Goal: Task Accomplishment & Management: Use online tool/utility

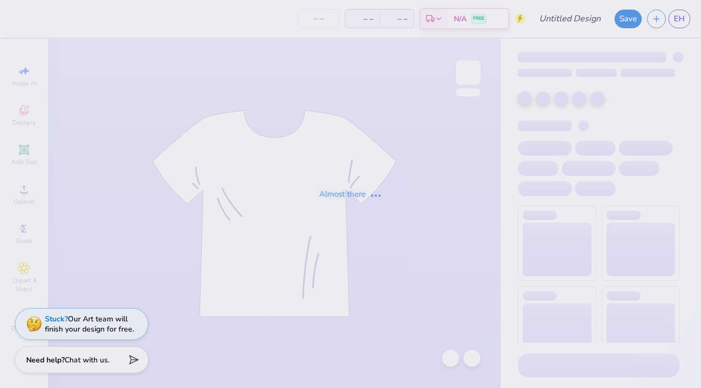
type input "[GEOGRAPHIC_DATA][US_STATE] : [PERSON_NAME]"
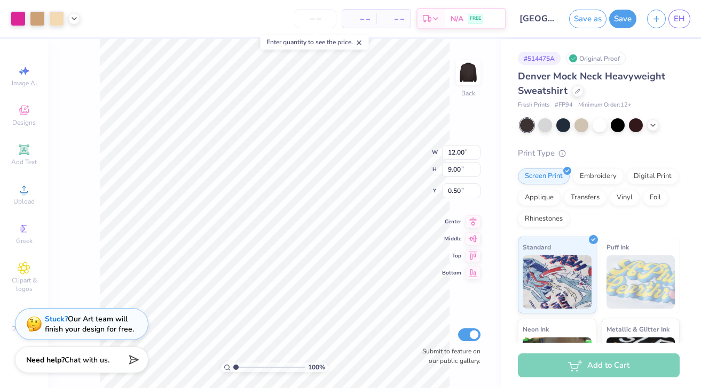
click at [97, 188] on div "100 % Back W 12.00 12.00 " H 9.00 9.00 " Y 0.50 0.50 " Center Middle Top Bottom…" at bounding box center [274, 214] width 452 height 350
click at [21, 23] on div at bounding box center [18, 17] width 15 height 15
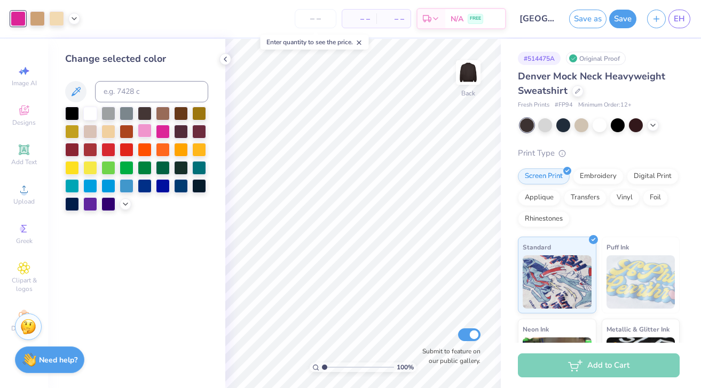
click at [145, 130] on div at bounding box center [145, 131] width 14 height 14
click at [225, 62] on icon at bounding box center [225, 59] width 9 height 9
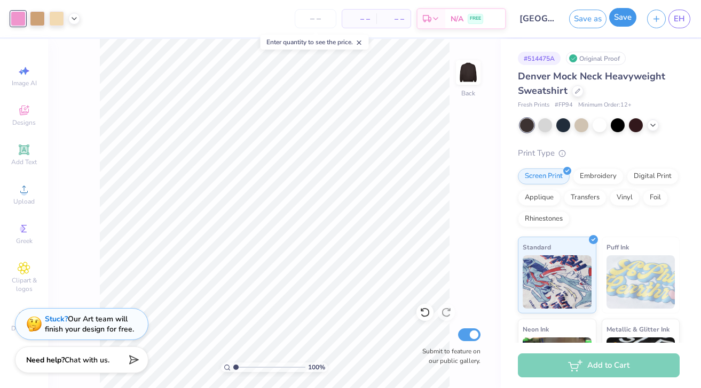
click at [631, 19] on button "Save" at bounding box center [622, 17] width 27 height 19
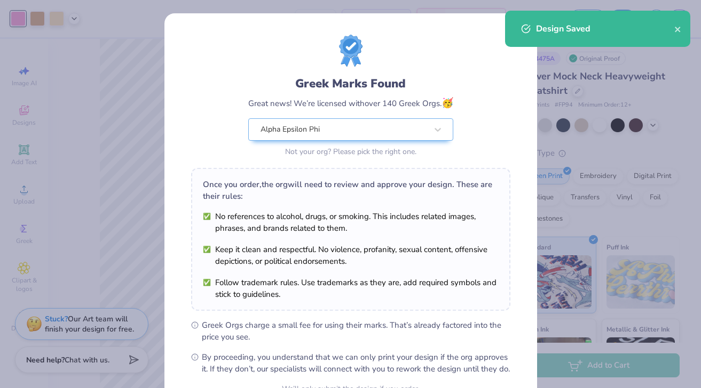
scroll to position [111, 0]
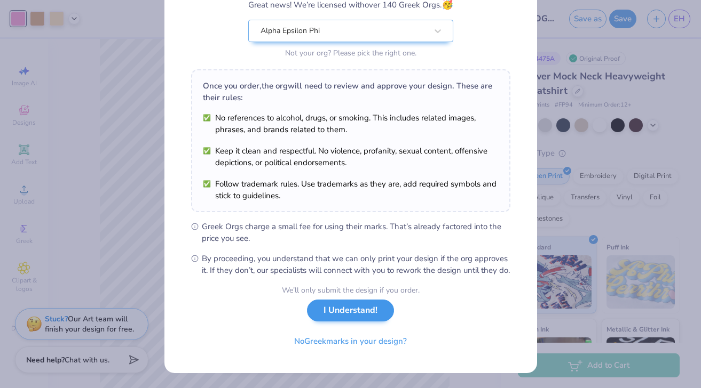
click at [369, 324] on div "We’ll only submit the design if you order. I Understand! No Greek marks in your…" at bounding box center [351, 318] width 138 height 67
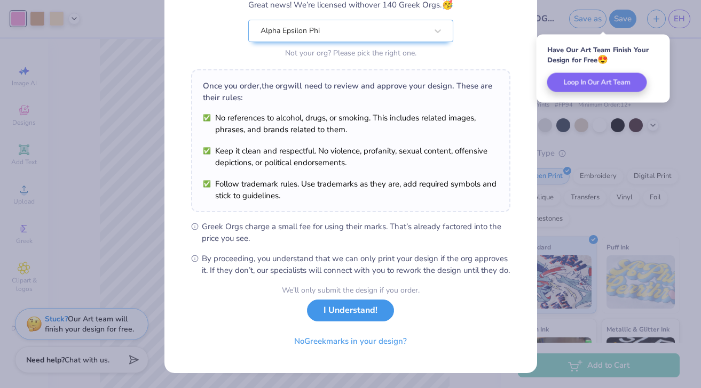
click at [370, 322] on button "I Understand!" at bounding box center [350, 311] width 87 height 22
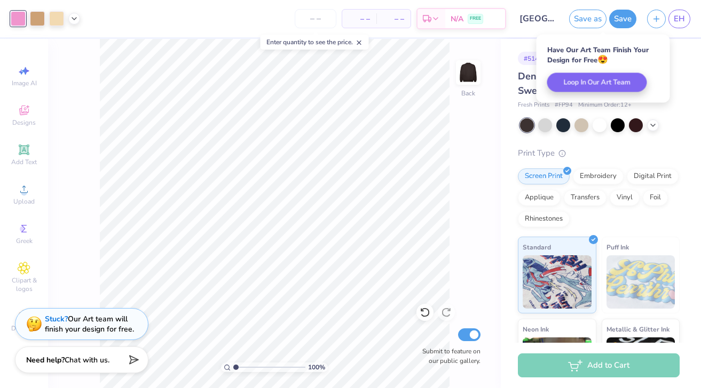
scroll to position [0, 0]
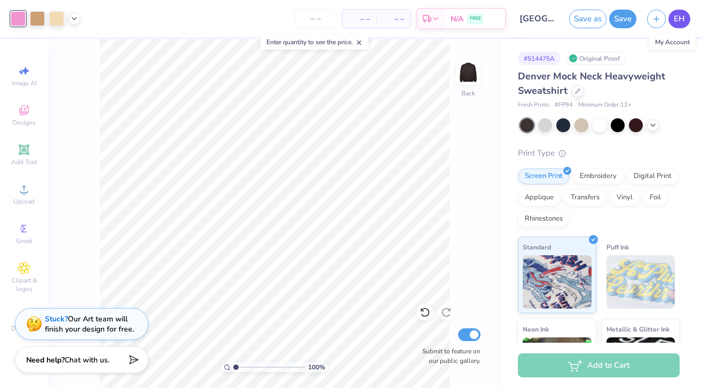
click at [685, 15] on link "EH" at bounding box center [679, 19] width 22 height 19
